Goal: Transaction & Acquisition: Book appointment/travel/reservation

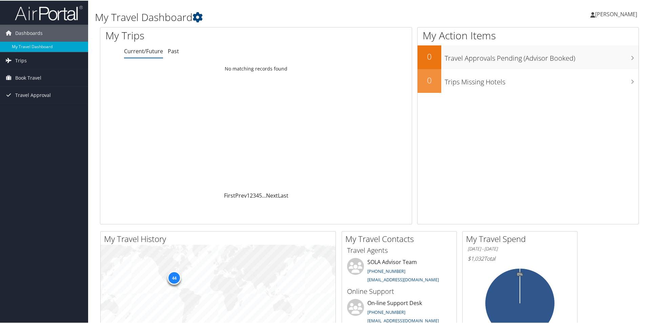
click at [151, 52] on link "Current/Future" at bounding box center [143, 50] width 39 height 7
click at [37, 77] on span "Book Travel" at bounding box center [28, 77] width 26 height 17
click at [25, 102] on link "Book/Manage Online Trips" at bounding box center [44, 101] width 88 height 10
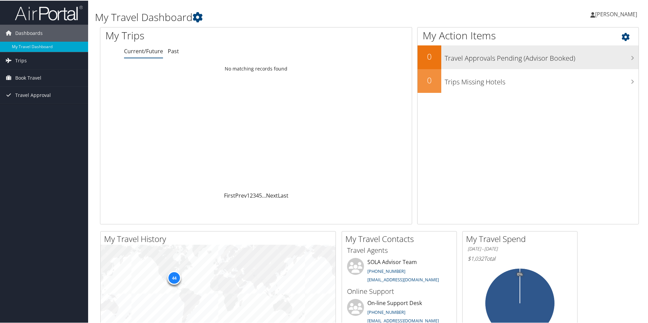
click at [515, 61] on h3 "Travel Approvals Pending (Advisor Booked)" at bounding box center [542, 56] width 194 height 13
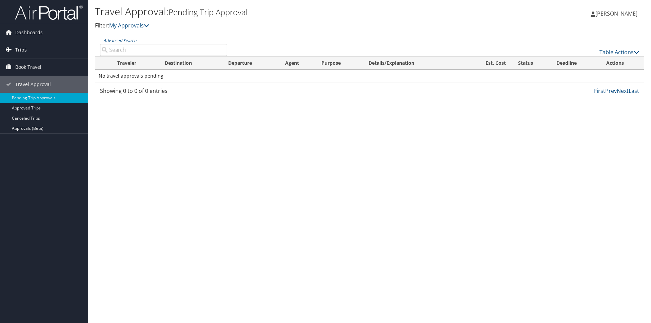
click at [21, 49] on span "Trips" at bounding box center [21, 49] width 12 height 17
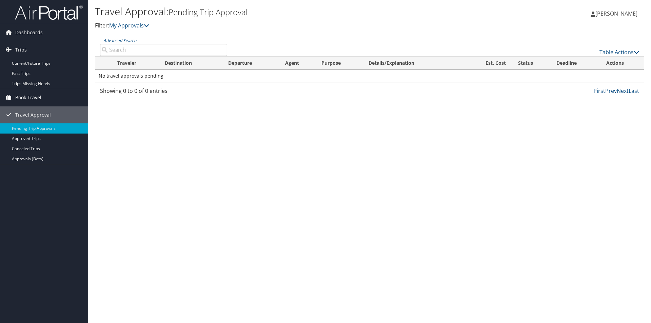
click at [24, 96] on span "Book Travel" at bounding box center [28, 97] width 26 height 17
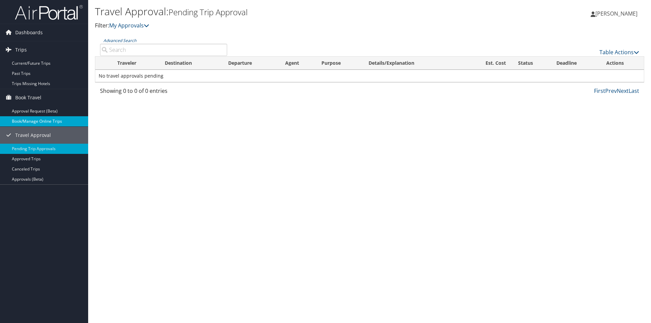
click at [32, 121] on link "Book/Manage Online Trips" at bounding box center [44, 121] width 88 height 10
click at [129, 49] on input "Advanced Search" at bounding box center [163, 50] width 127 height 12
click at [37, 96] on span "Book Travel" at bounding box center [28, 97] width 26 height 17
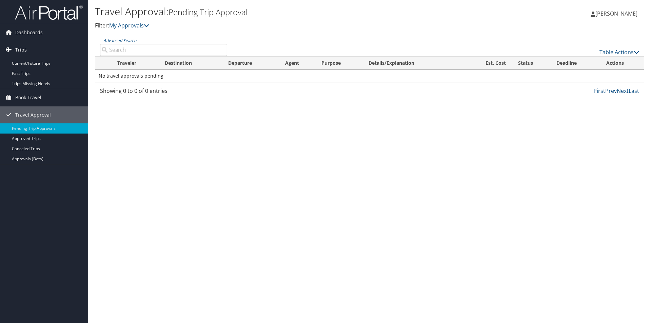
click at [20, 51] on span "Trips" at bounding box center [21, 49] width 12 height 17
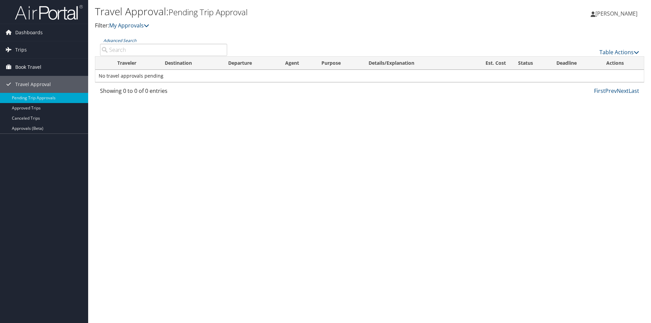
click at [19, 66] on span "Book Travel" at bounding box center [28, 67] width 26 height 17
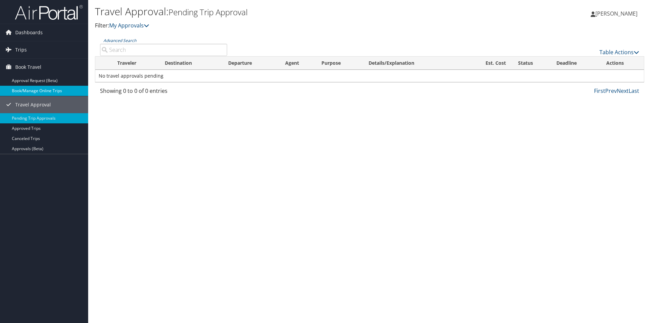
click at [27, 87] on link "Book/Manage Online Trips" at bounding box center [44, 91] width 88 height 10
